Goal: Task Accomplishment & Management: Use online tool/utility

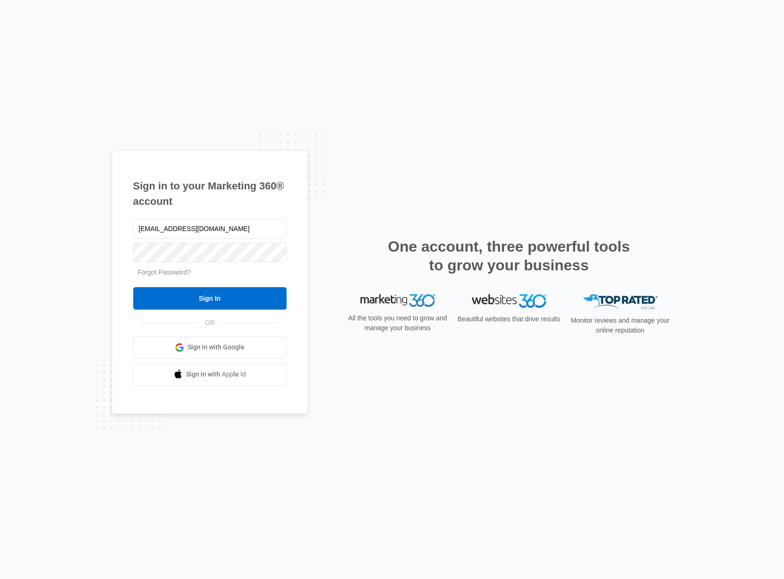
type input "[EMAIL_ADDRESS][DOMAIN_NAME]"
click at [226, 302] on input "Sign In" at bounding box center [209, 298] width 153 height 22
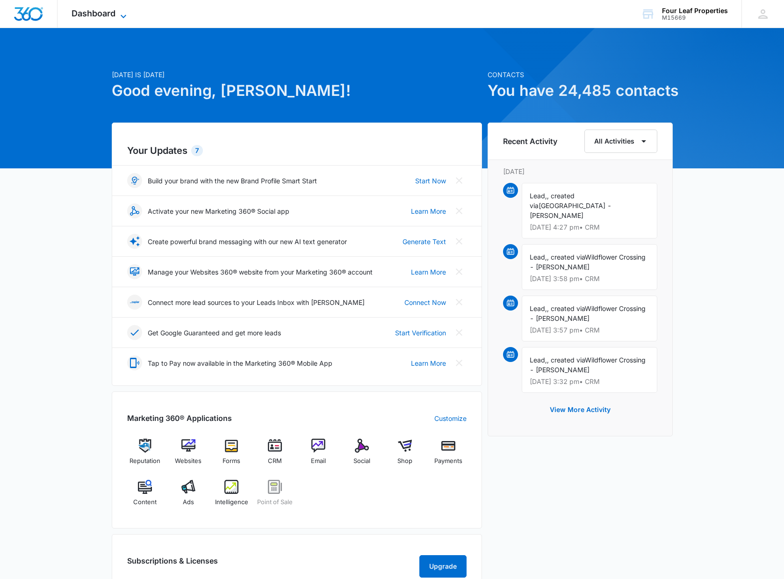
click at [122, 11] on icon at bounding box center [123, 16] width 11 height 11
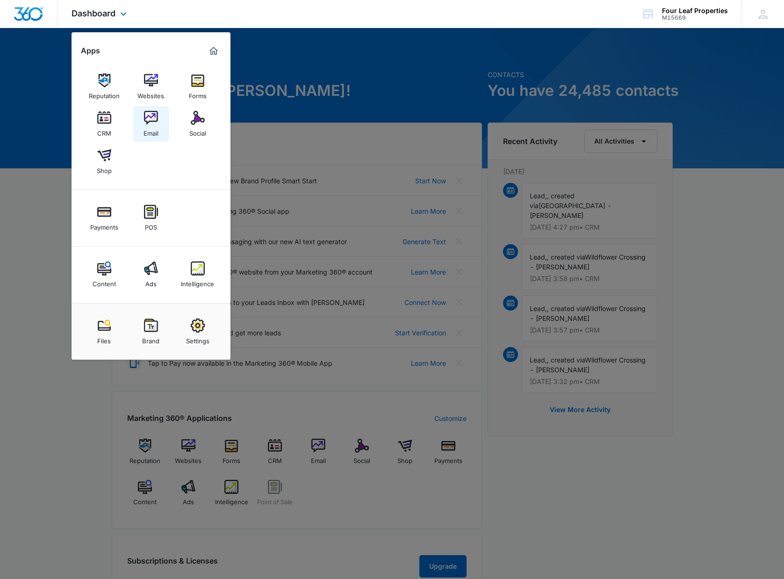
click at [151, 116] on img at bounding box center [151, 118] width 14 height 14
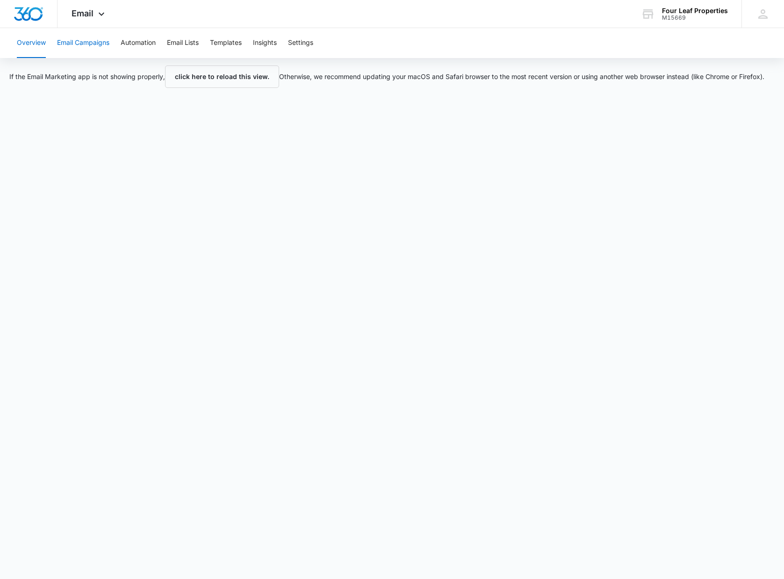
click at [100, 46] on button "Email Campaigns" at bounding box center [83, 43] width 52 height 30
click at [267, 43] on button "Insights" at bounding box center [265, 43] width 24 height 30
